Goal: Task Accomplishment & Management: Manage account settings

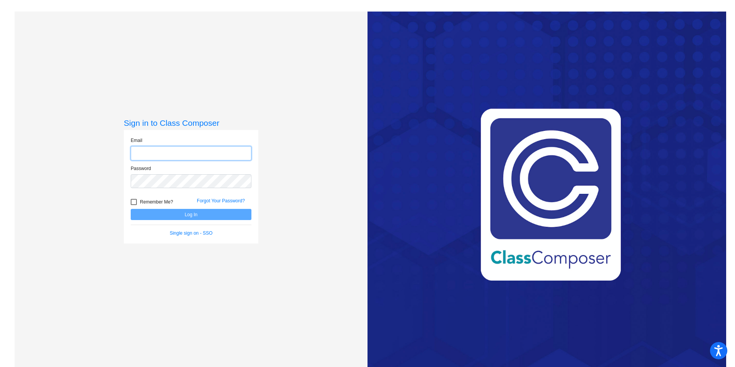
type input "[EMAIL_ADDRESS][DOMAIN_NAME]"
click at [205, 216] on button "Log In" at bounding box center [191, 214] width 121 height 11
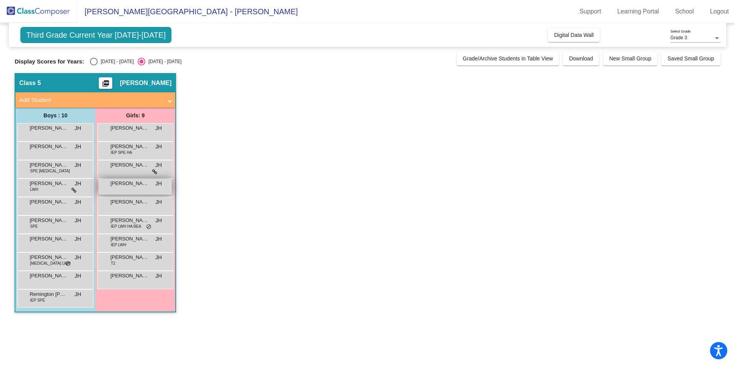
click at [126, 187] on span "[PERSON_NAME]" at bounding box center [129, 184] width 38 height 8
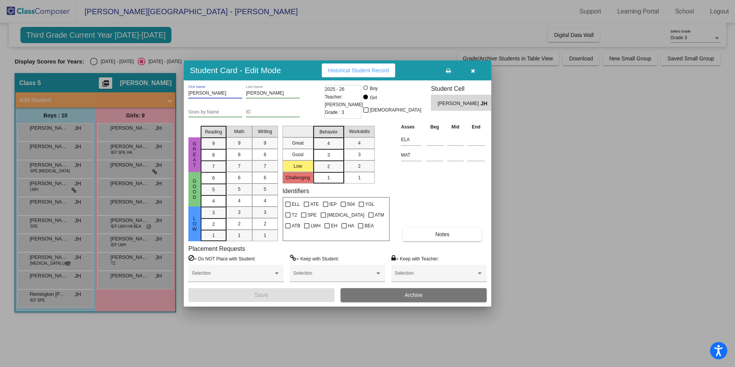
click at [203, 94] on input "[PERSON_NAME]" at bounding box center [215, 93] width 54 height 5
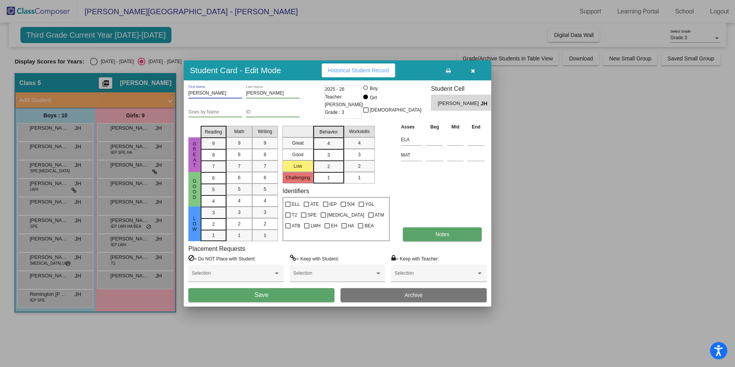
type input "[PERSON_NAME]"
click at [456, 236] on button "Notes" at bounding box center [442, 234] width 79 height 14
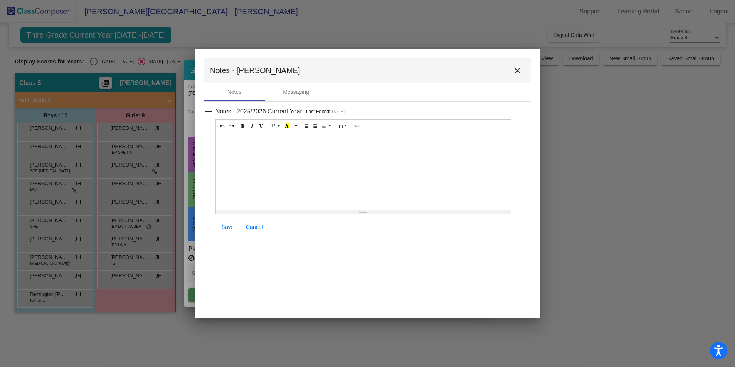
click at [250, 138] on div at bounding box center [363, 171] width 295 height 77
click at [304, 140] on div "Name was incorrectly spelled in the Class Composer coming into thirde grade. Co…" at bounding box center [363, 171] width 295 height 77
click at [377, 161] on div "Name was incorrectly spelled in Class Composer coming into third grade. Correct…" at bounding box center [363, 171] width 295 height 77
click at [227, 228] on span "Save" at bounding box center [227, 227] width 12 height 6
click at [517, 71] on mat-icon "close" at bounding box center [517, 70] width 9 height 9
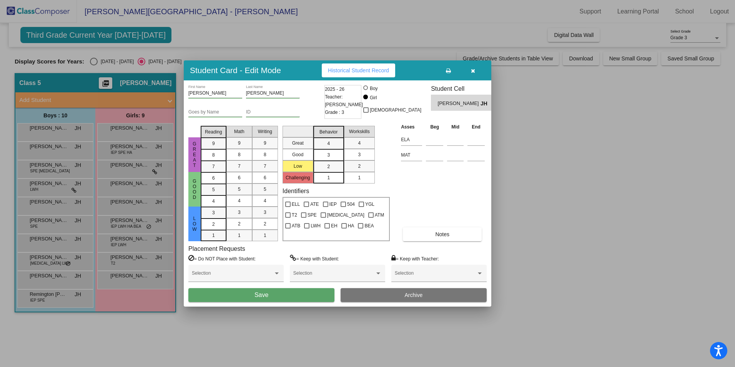
click at [305, 294] on button "Save" at bounding box center [261, 295] width 146 height 14
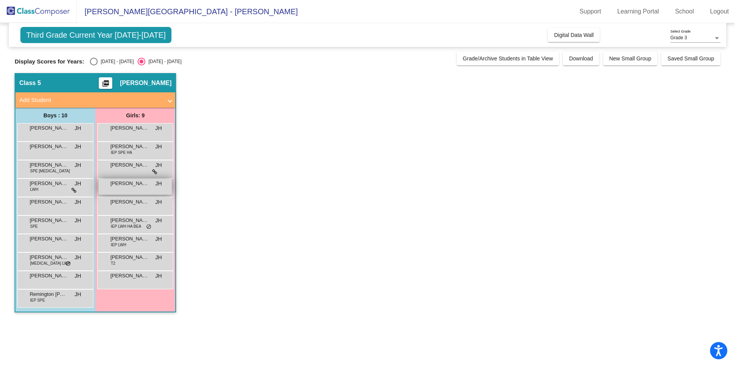
click at [112, 190] on div "[PERSON_NAME] JH lock do_not_disturb_alt" at bounding box center [134, 187] width 73 height 16
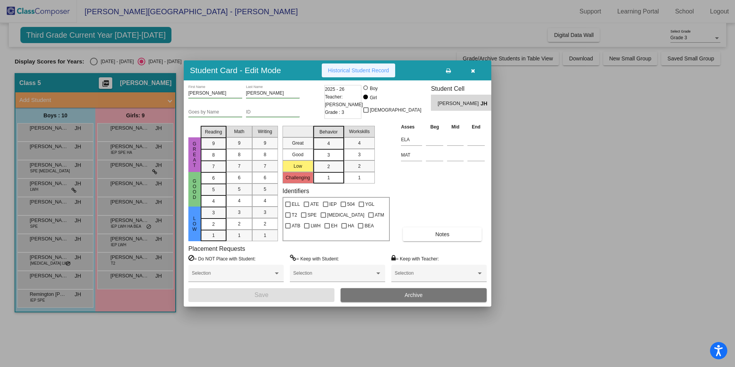
click at [376, 70] on span "Historical Student Record" at bounding box center [358, 70] width 61 height 6
